Goal: Task Accomplishment & Management: Use online tool/utility

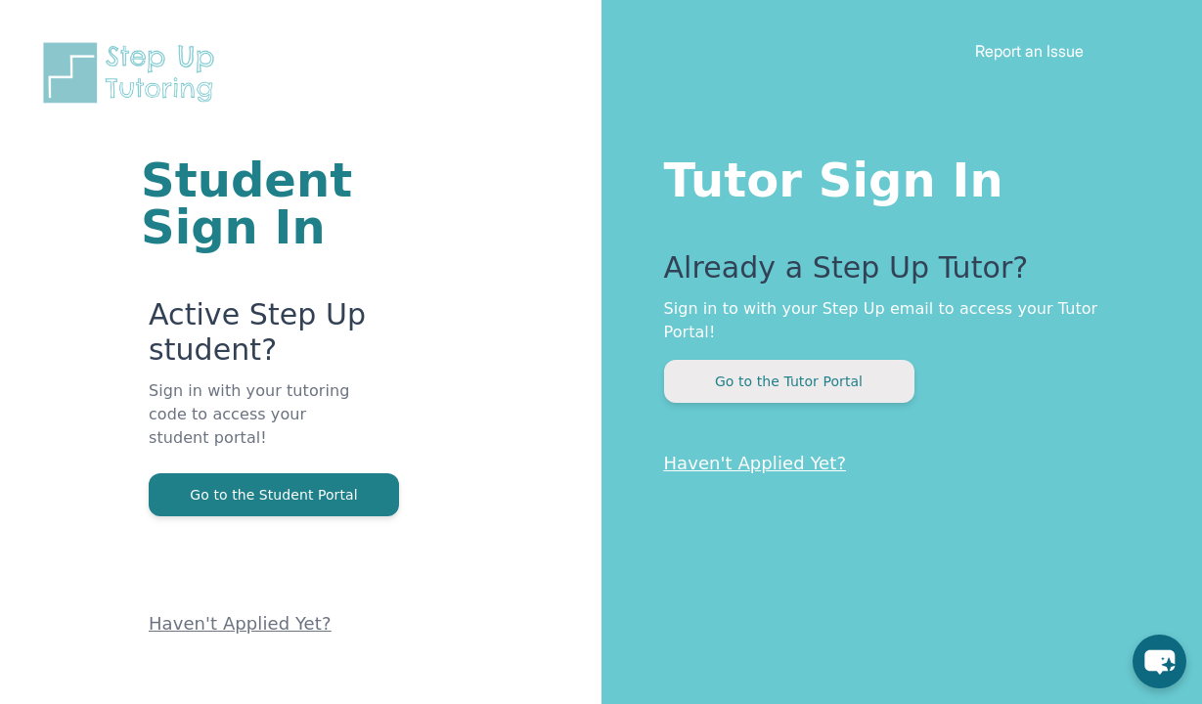
click at [798, 360] on button "Go to the Tutor Portal" at bounding box center [789, 381] width 250 height 43
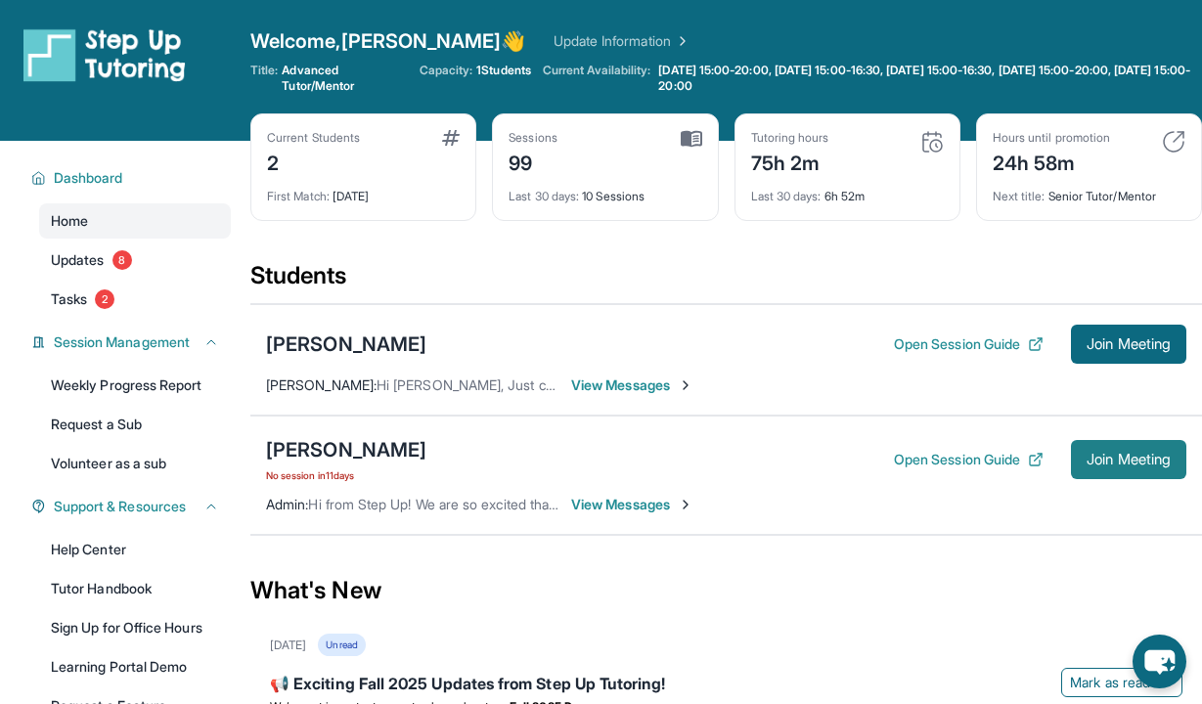
click at [1129, 460] on span "Join Meeting" at bounding box center [1128, 460] width 84 height 12
